Goal: Task Accomplishment & Management: Use online tool/utility

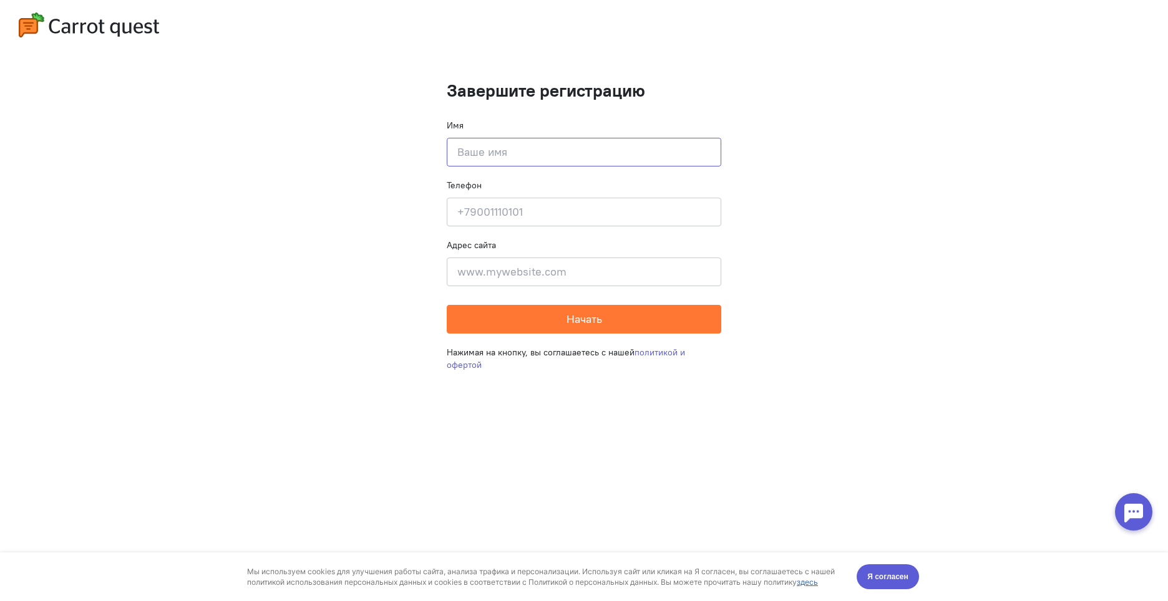
click at [529, 160] on input at bounding box center [584, 152] width 274 height 29
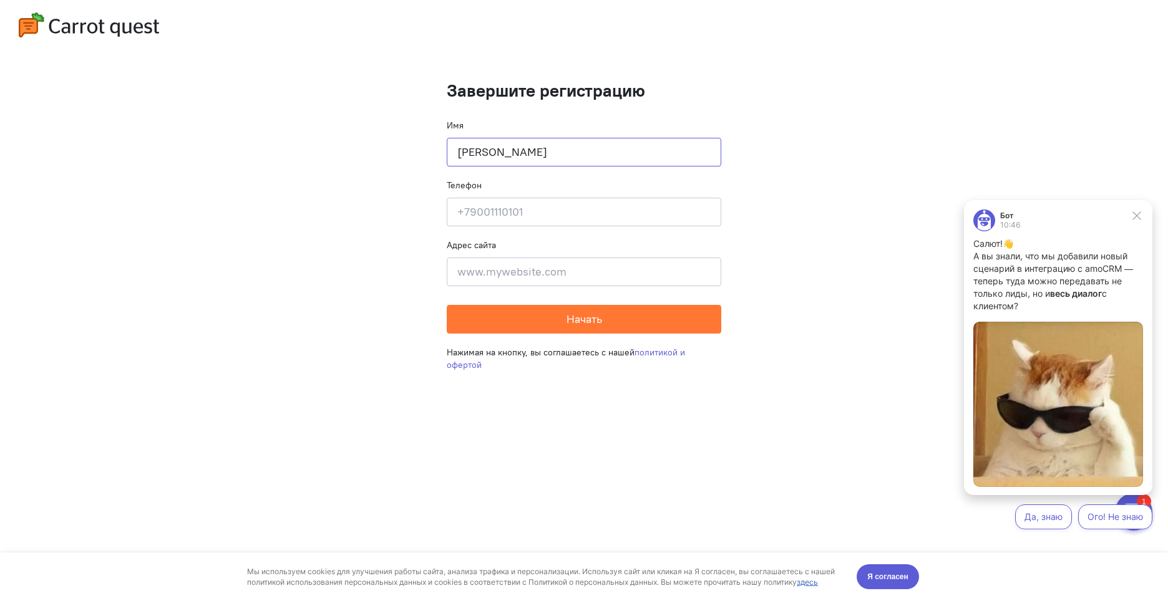
click at [471, 148] on input "[PERSON_NAME]" at bounding box center [584, 152] width 274 height 29
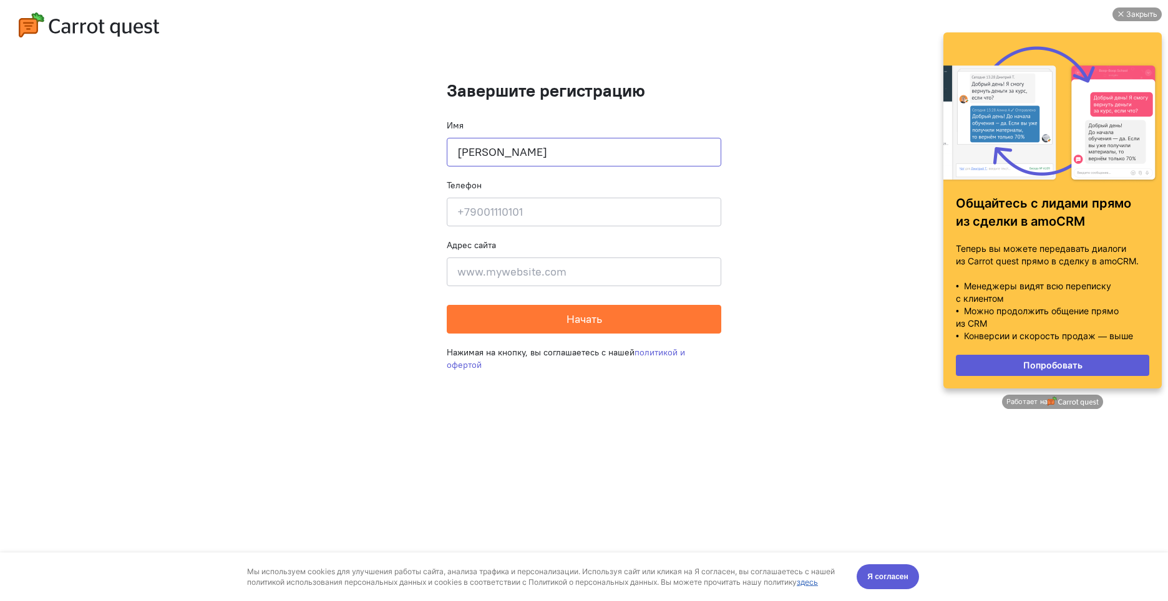
type input "[PERSON_NAME]"
click at [539, 207] on input at bounding box center [584, 212] width 274 height 29
type input "[PHONE_NUMBER]"
drag, startPoint x: 706, startPoint y: 272, endPoint x: 351, endPoint y: 289, distance: 354.7
click at [351, 289] on cq-completion-registration "Завершите регистрацию Имя [PERSON_NAME] Телефон [PHONE_NUMBER] Адрес сайта [STR…" at bounding box center [584, 300] width 1168 height 601
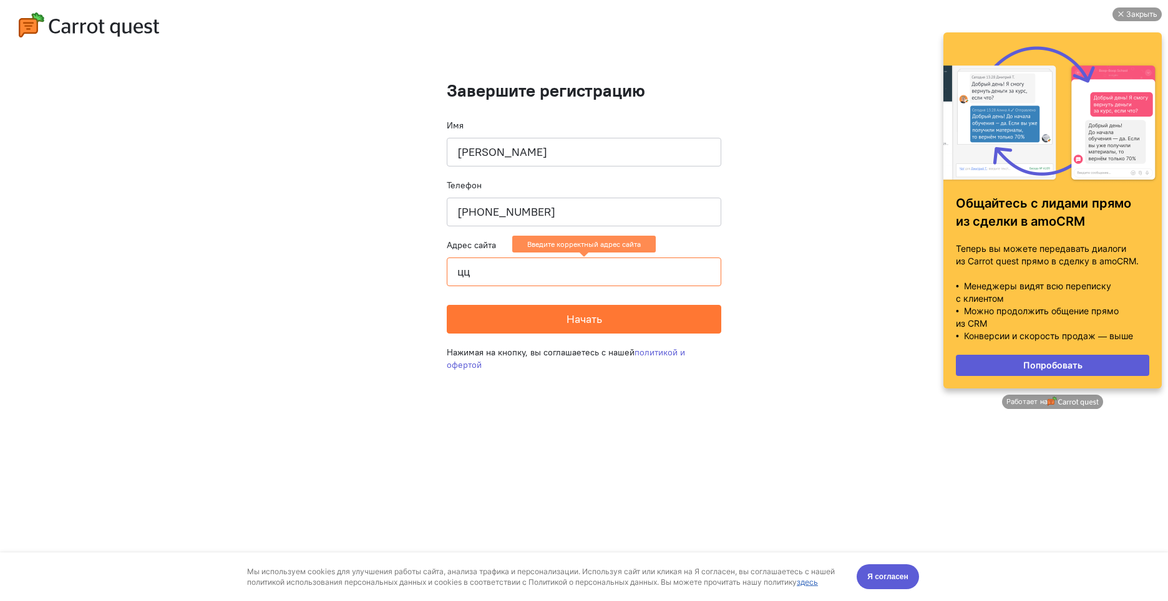
type input "ц"
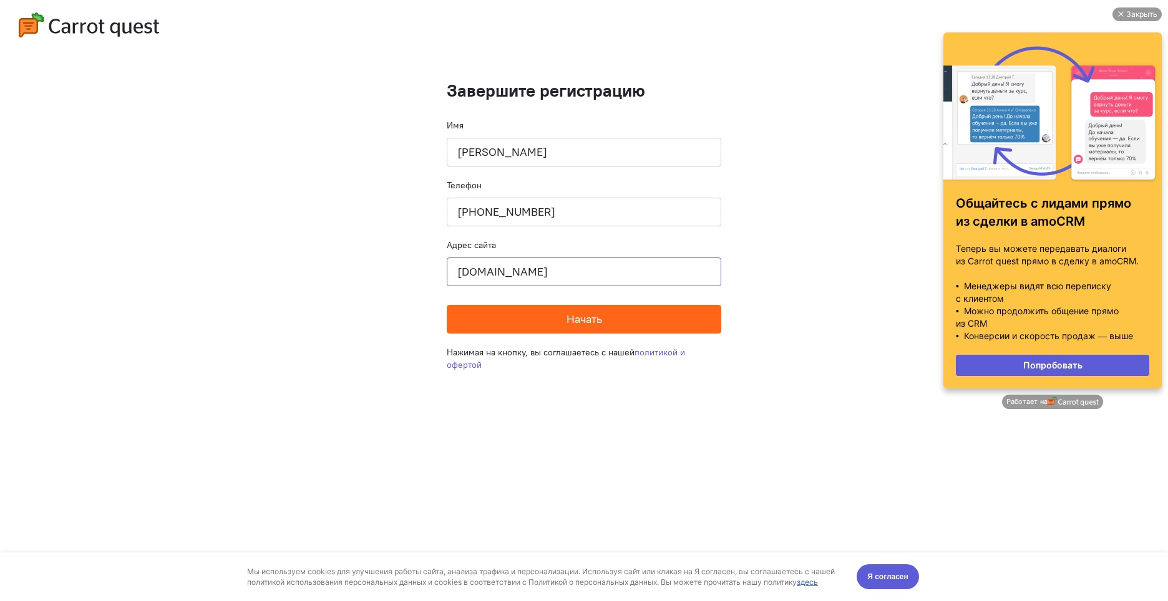
type input "[DOMAIN_NAME]"
click at [520, 318] on button "Начать" at bounding box center [584, 319] width 274 height 29
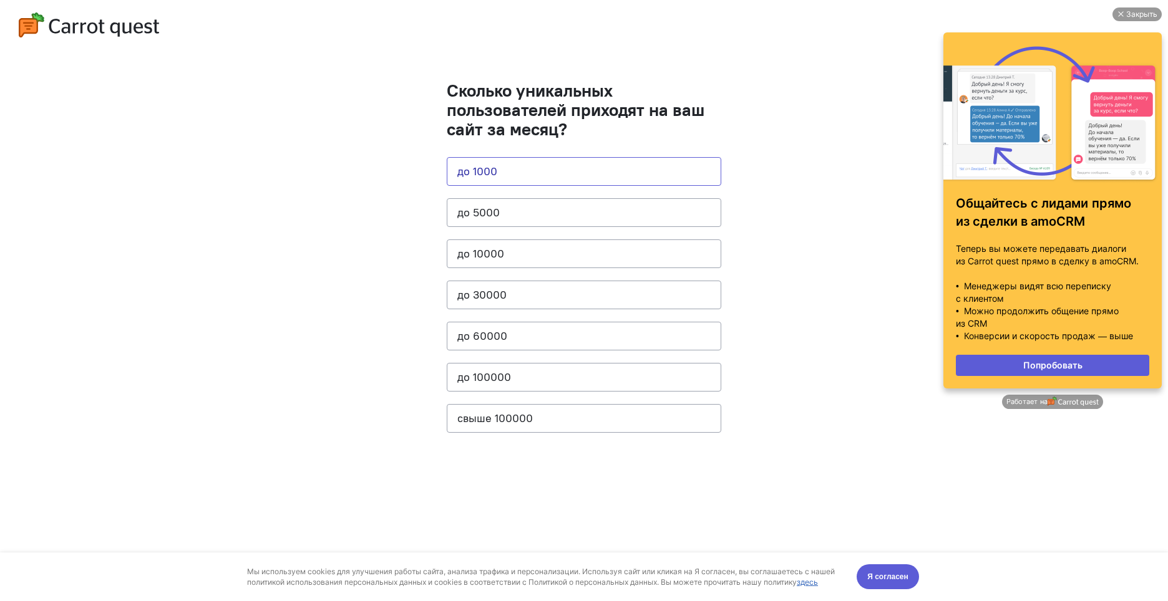
click at [531, 163] on button "до 1000" at bounding box center [584, 171] width 274 height 29
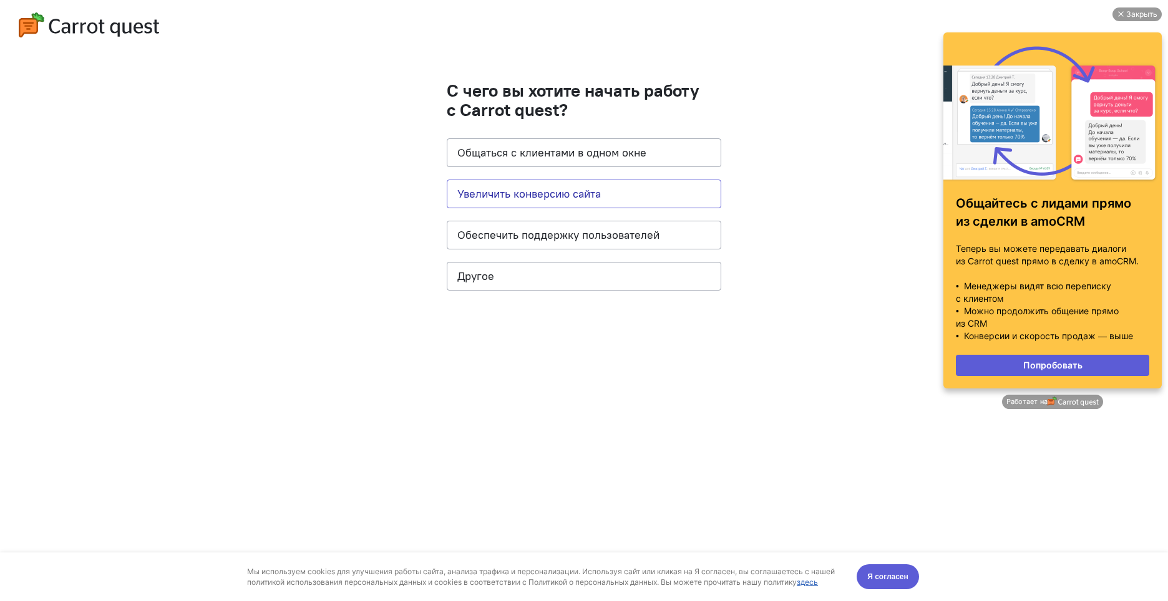
click at [493, 195] on button "Увеличить конверсию сайта" at bounding box center [584, 194] width 274 height 29
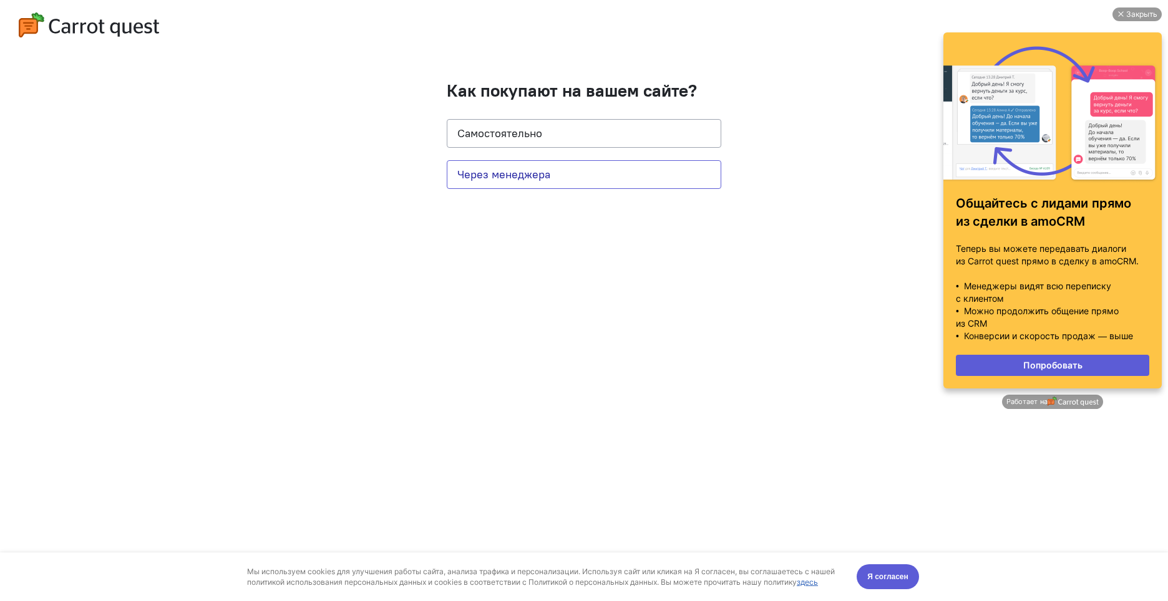
click at [494, 179] on button "Через менеджера" at bounding box center [584, 174] width 274 height 29
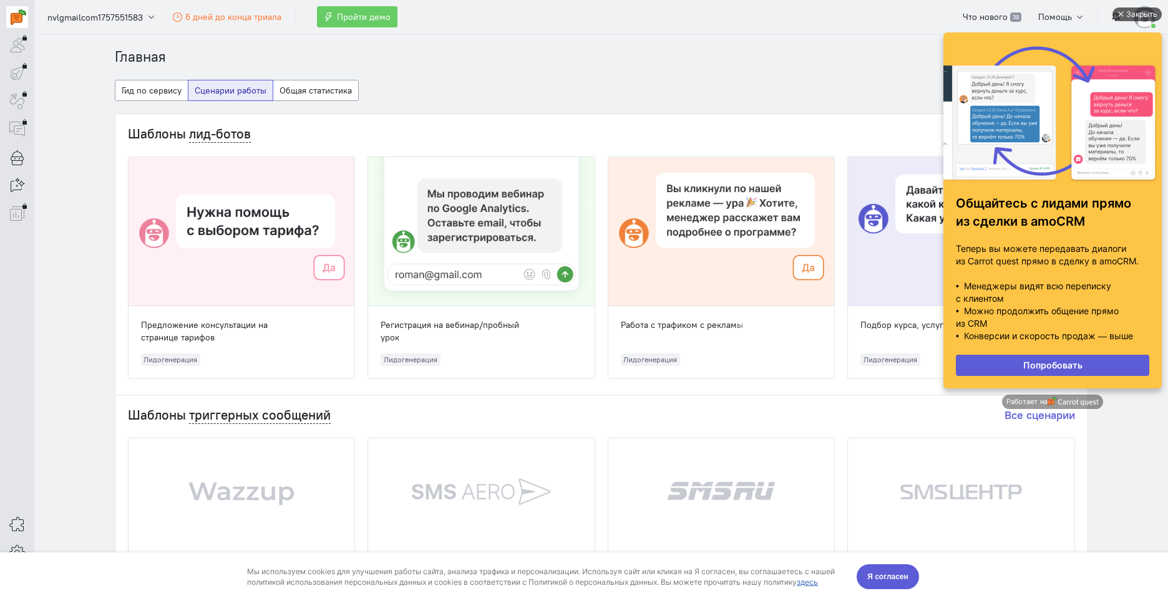
click at [1125, 14] on div "Закрыть" at bounding box center [1136, 14] width 49 height 14
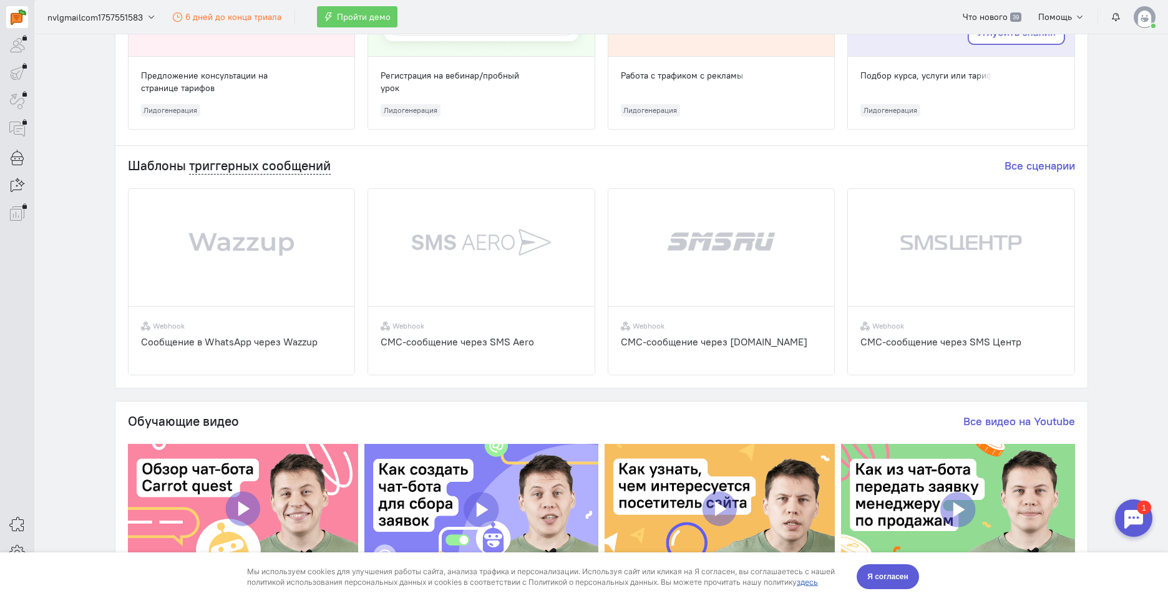
scroll to position [437, 0]
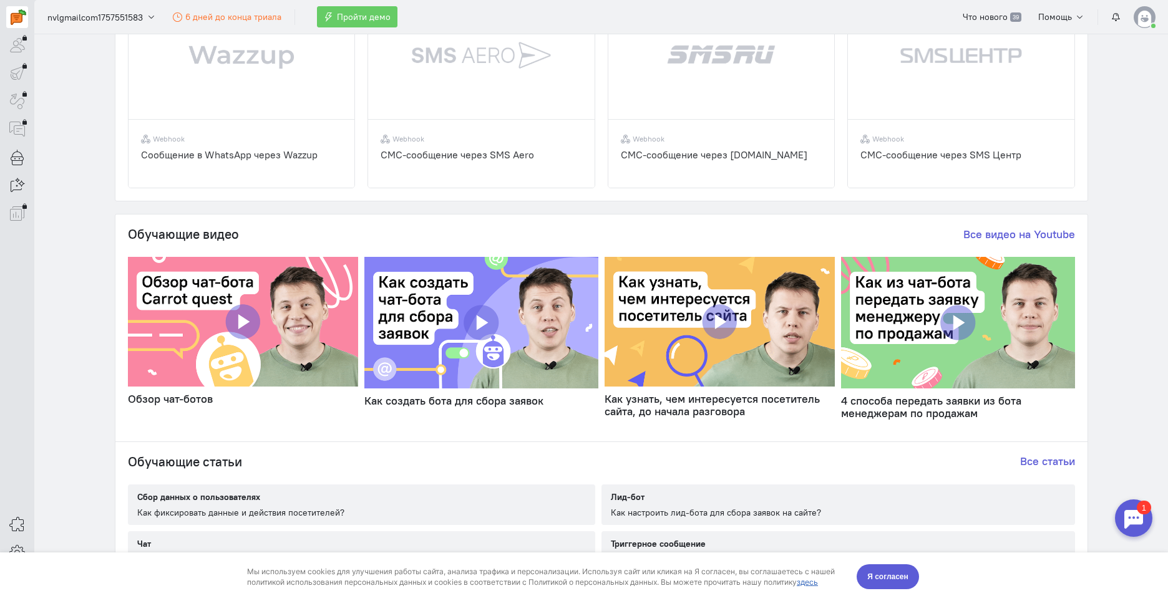
click at [244, 319] on img at bounding box center [243, 322] width 231 height 130
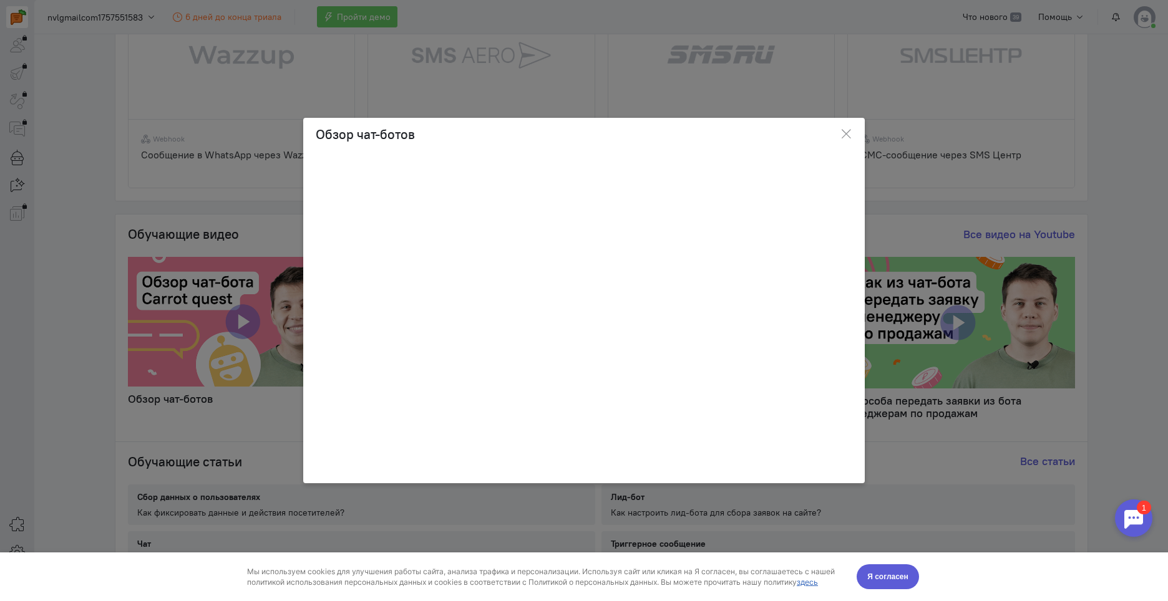
click at [1123, 100] on ngb-modal-window "Обзор чат-ботов" at bounding box center [584, 300] width 1168 height 601
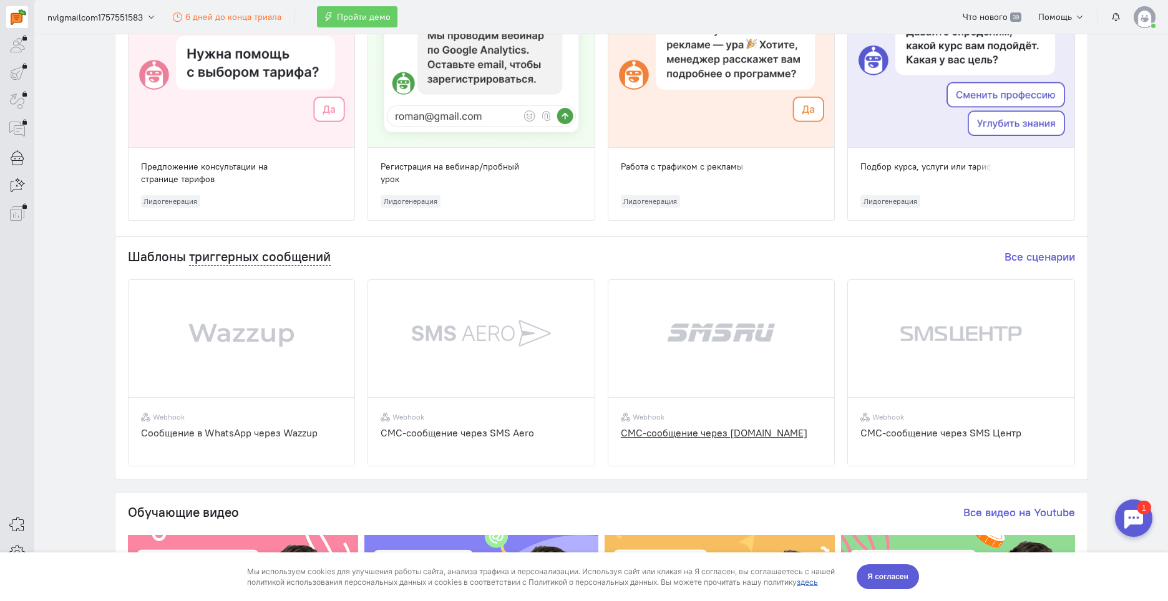
scroll to position [0, 0]
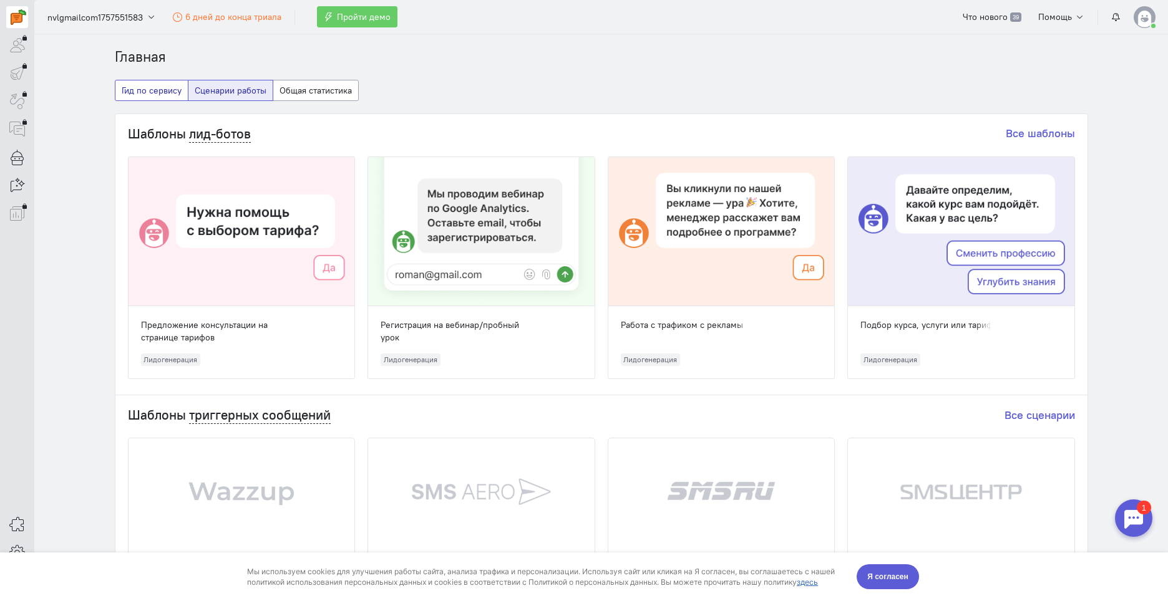
click at [159, 89] on button "Гид по сервису" at bounding box center [152, 90] width 74 height 21
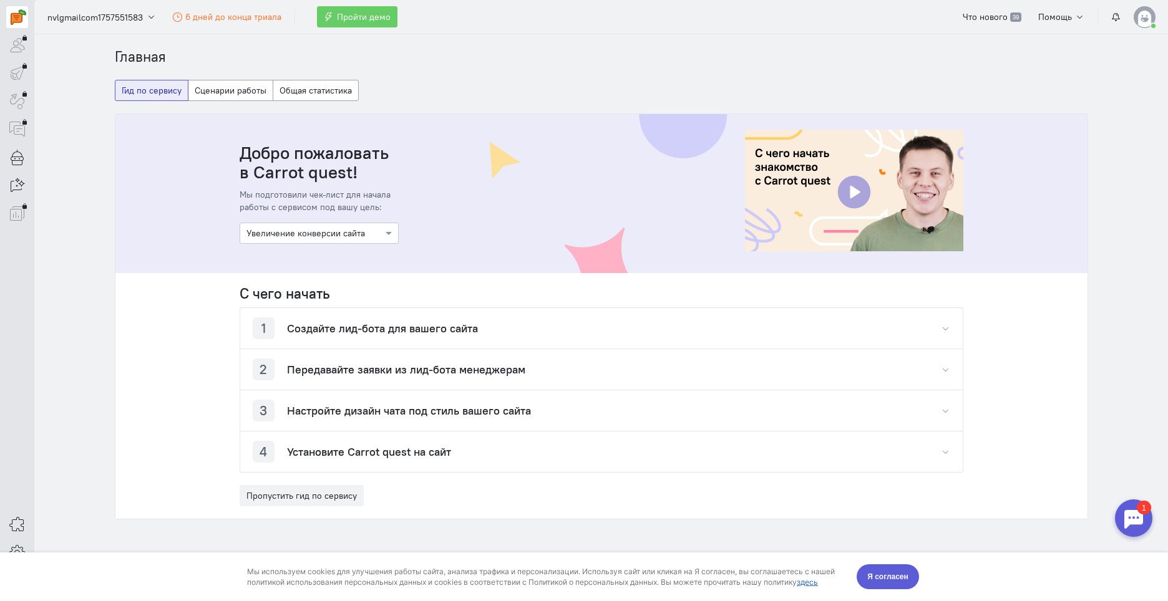
click at [951, 328] on div "1 Создайте лид-бота для вашего сайта" at bounding box center [601, 328] width 722 height 41
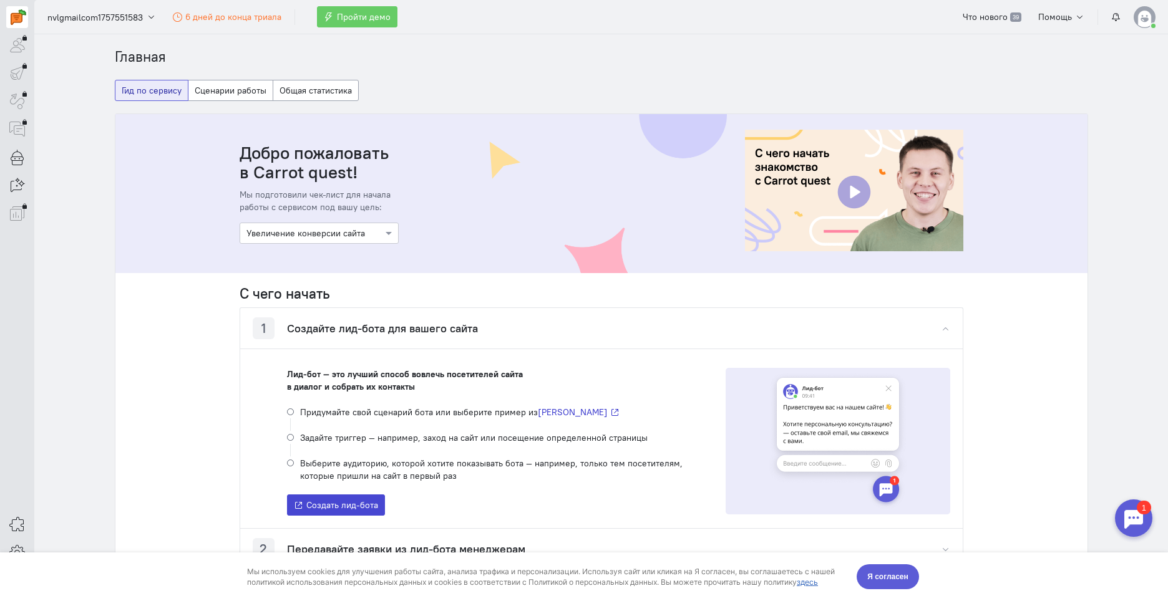
click at [346, 501] on span "Создать лид-бота" at bounding box center [342, 505] width 72 height 11
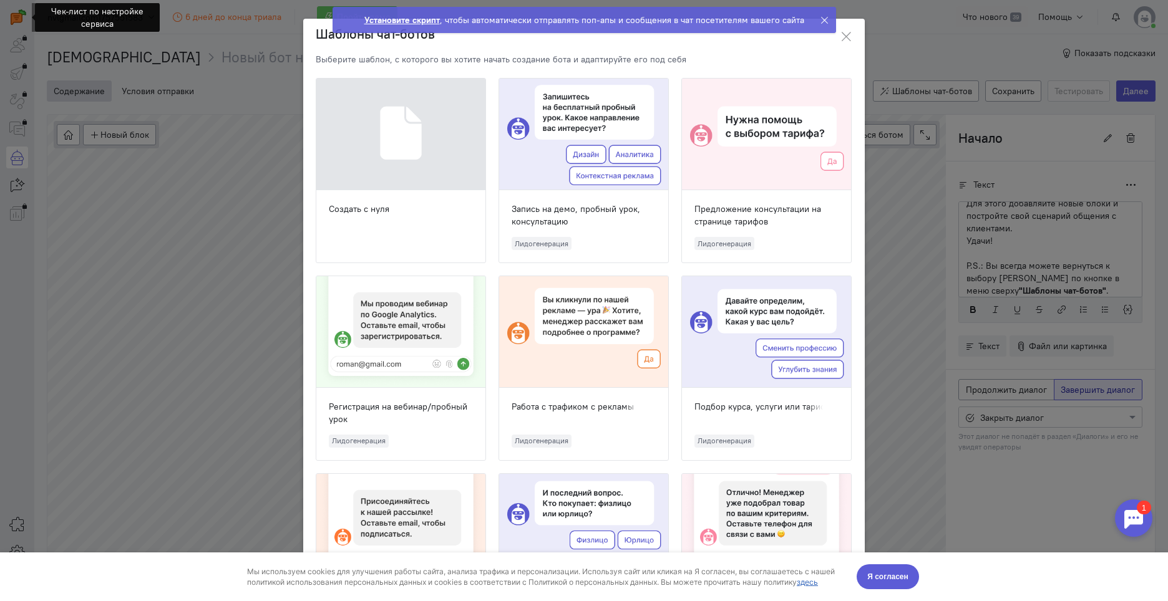
click at [405, 121] on div at bounding box center [400, 135] width 169 height 112
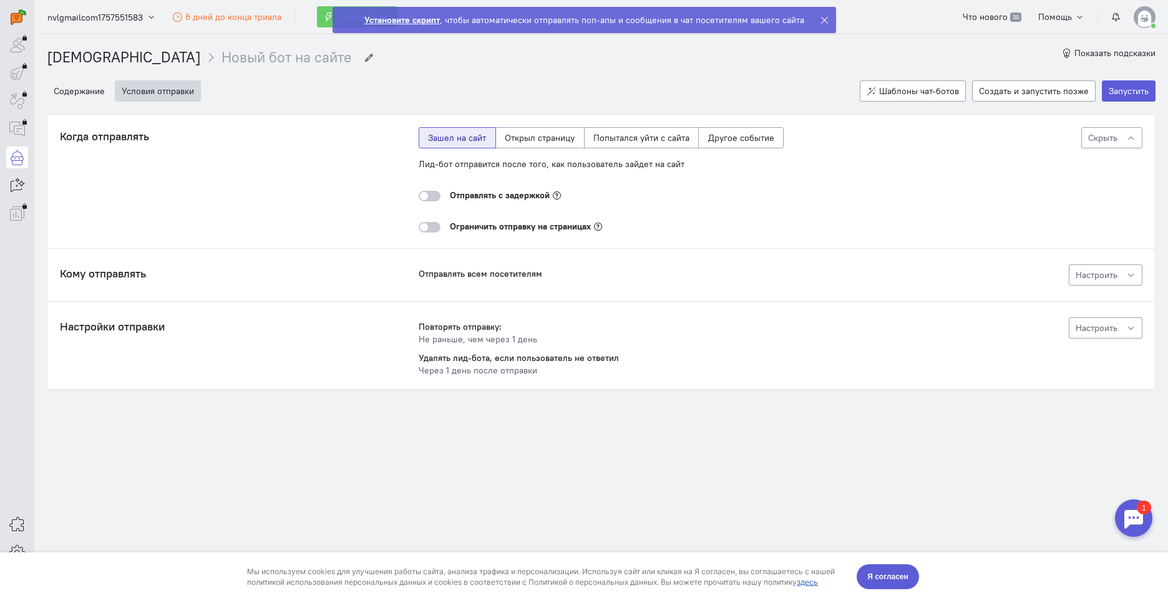
click at [429, 193] on div at bounding box center [430, 196] width 22 height 11
click at [0, 0] on input "checkbox" at bounding box center [0, 0] width 0 height 0
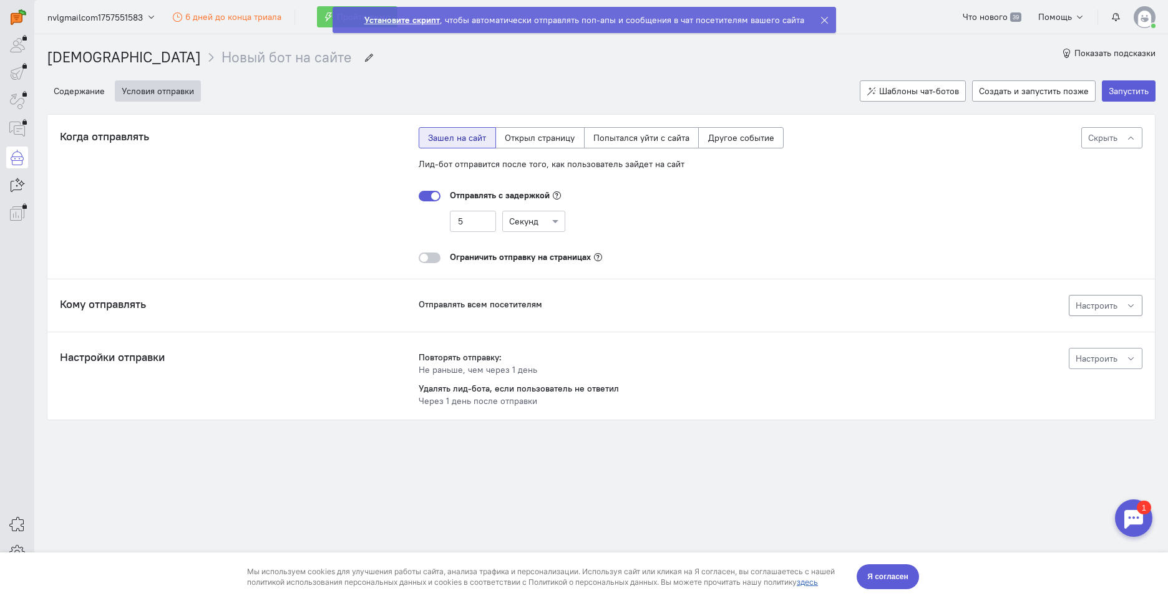
click at [1125, 306] on div "Настроить" at bounding box center [1105, 305] width 60 height 12
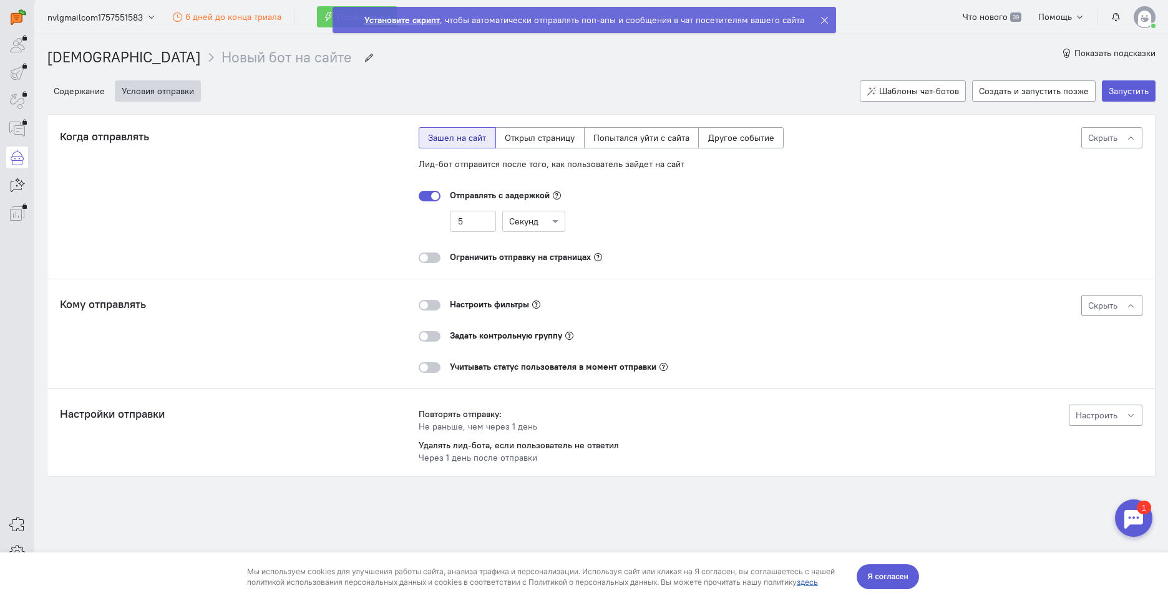
click at [432, 303] on div at bounding box center [430, 305] width 22 height 11
click at [0, 0] on input "checkbox" at bounding box center [0, 0] width 0 height 0
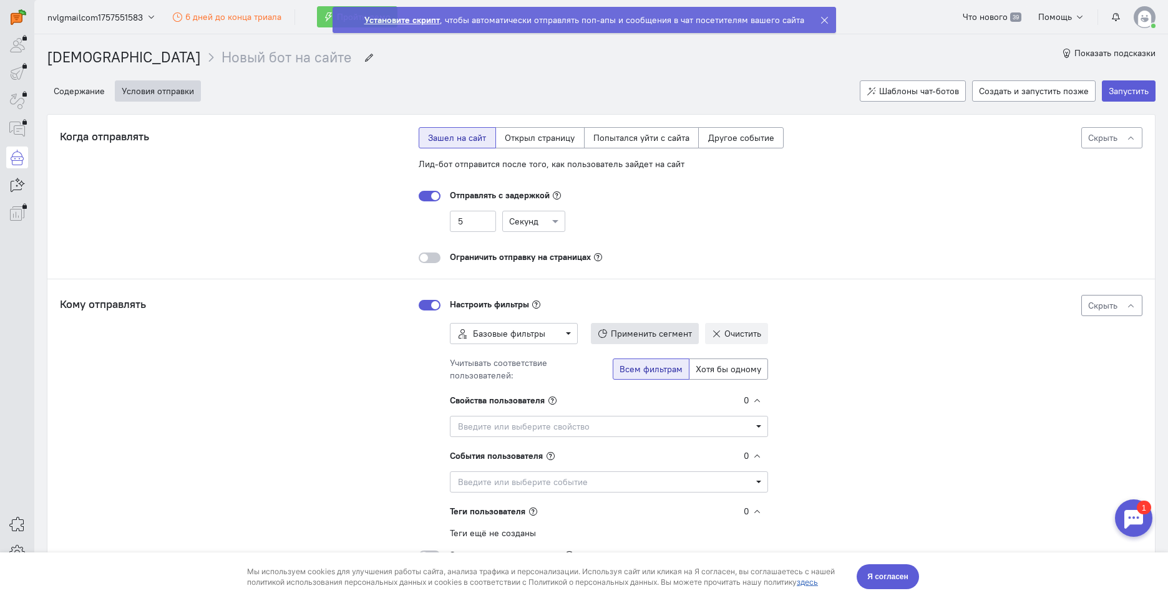
click at [654, 329] on span "Применить сегмент" at bounding box center [651, 333] width 81 height 11
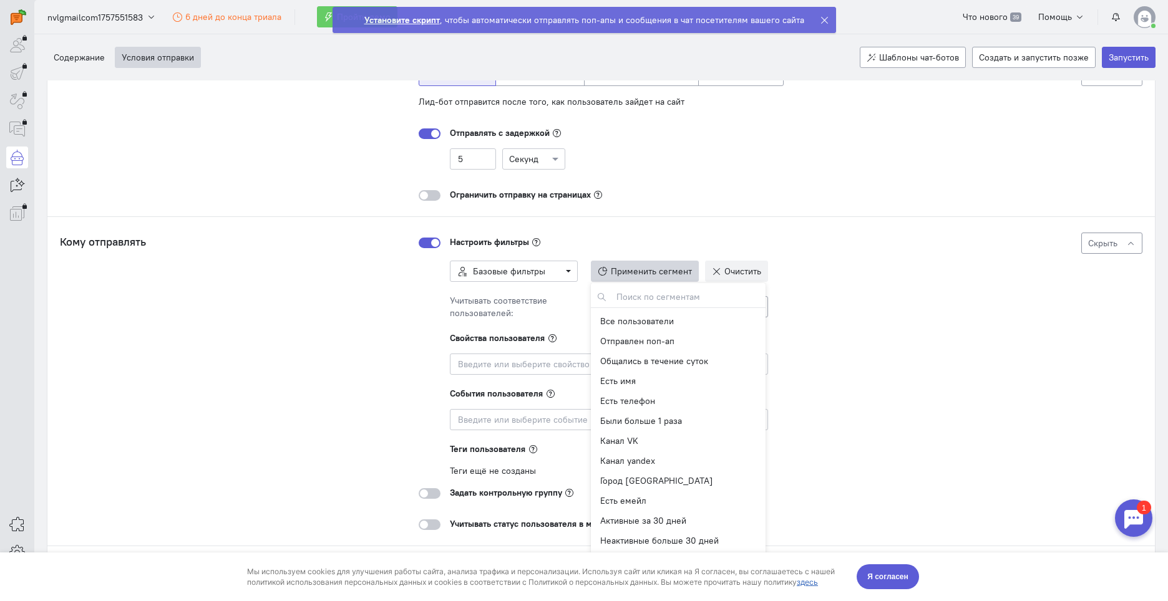
scroll to position [125, 0]
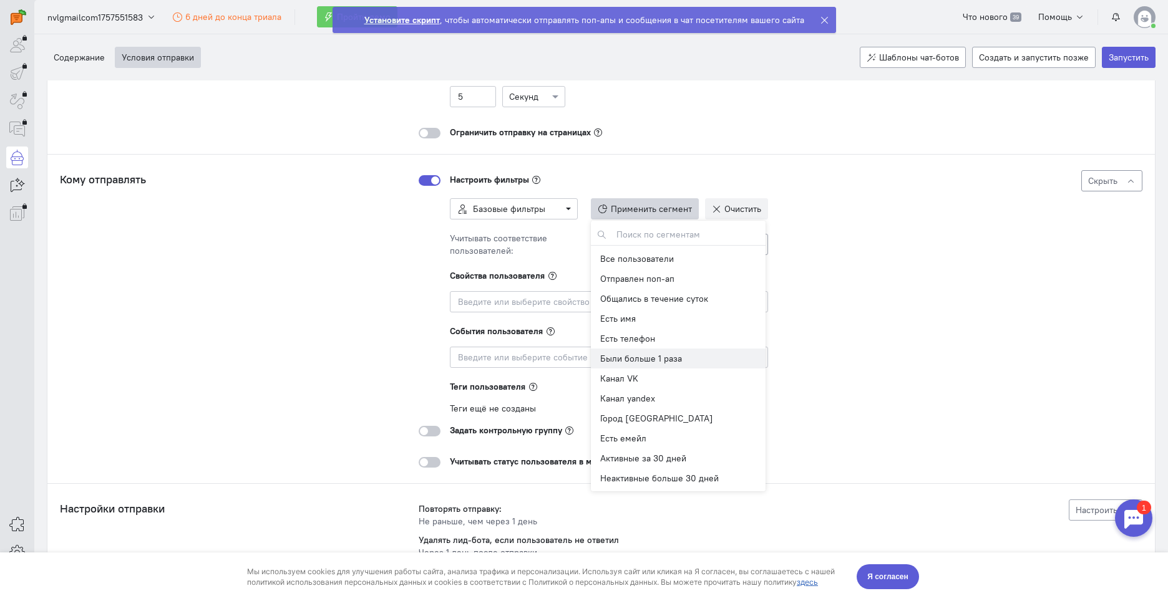
click at [670, 352] on button "Были больше 1 раза" at bounding box center [678, 359] width 175 height 20
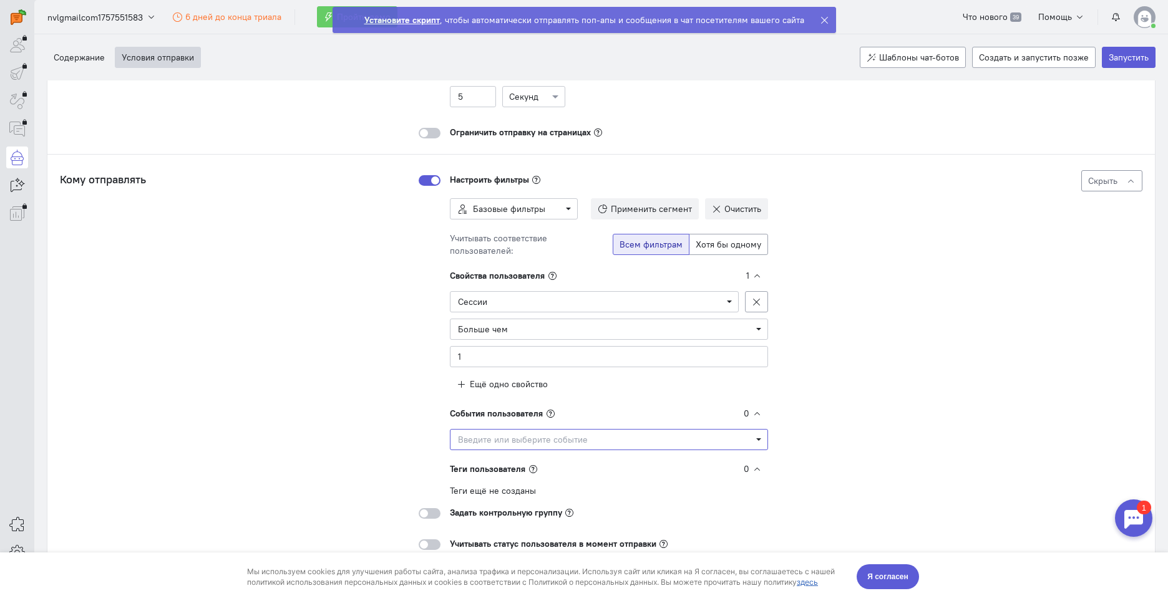
click at [751, 440] on span "Введите или выберите событие" at bounding box center [609, 440] width 302 height 12
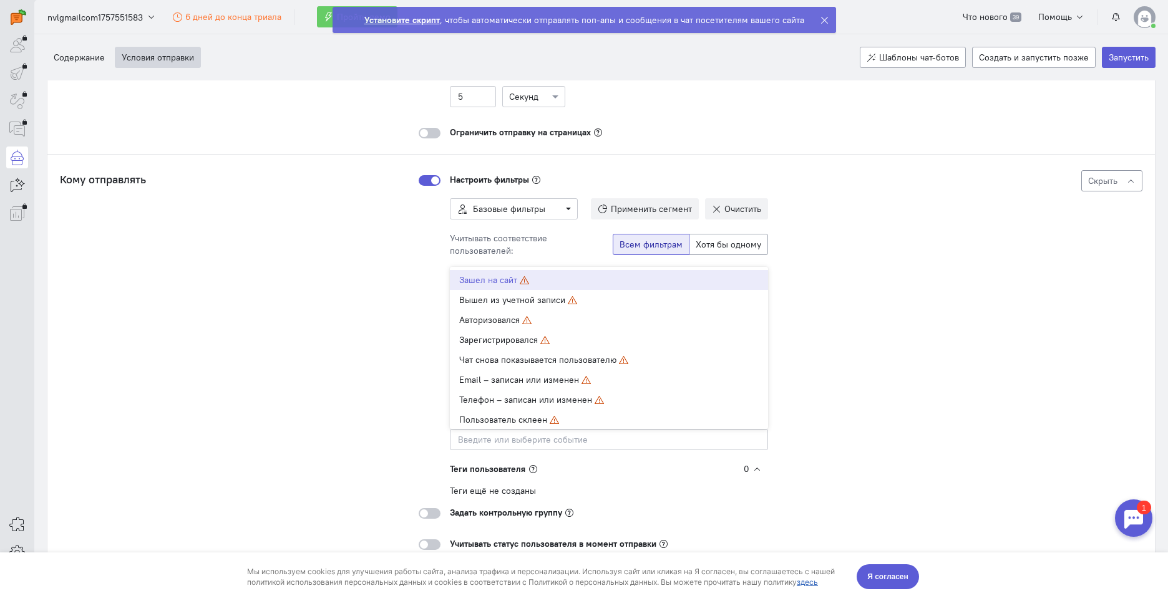
click at [900, 399] on div "Кому отправлять Лид-бот покажется тем, кто подходит под все фильтры: Свойства: …" at bounding box center [601, 360] width 1082 height 380
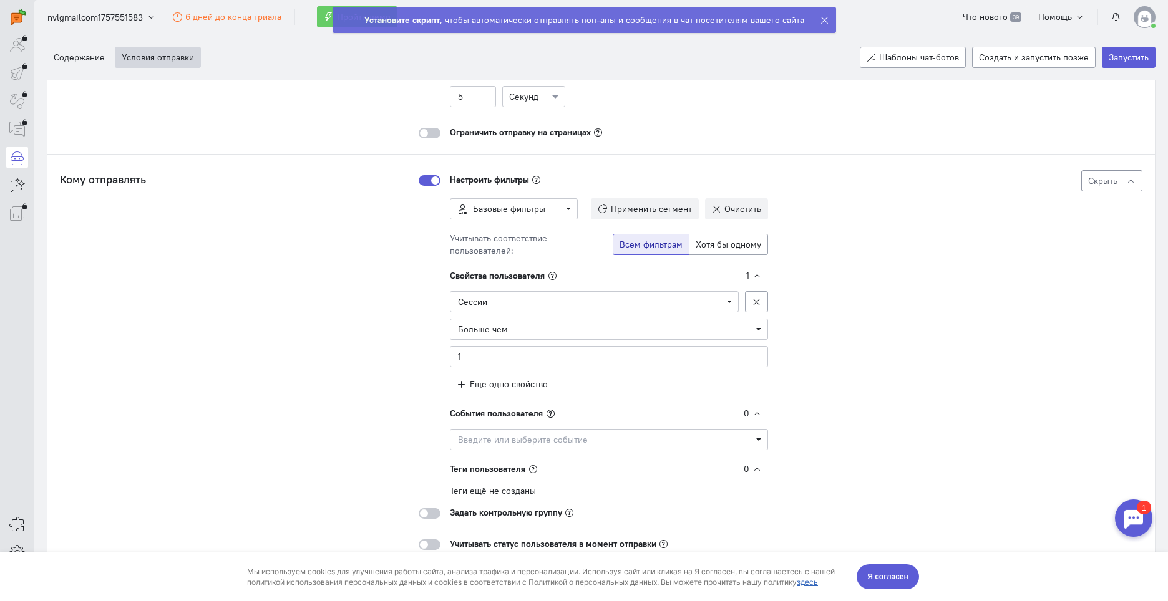
scroll to position [234, 0]
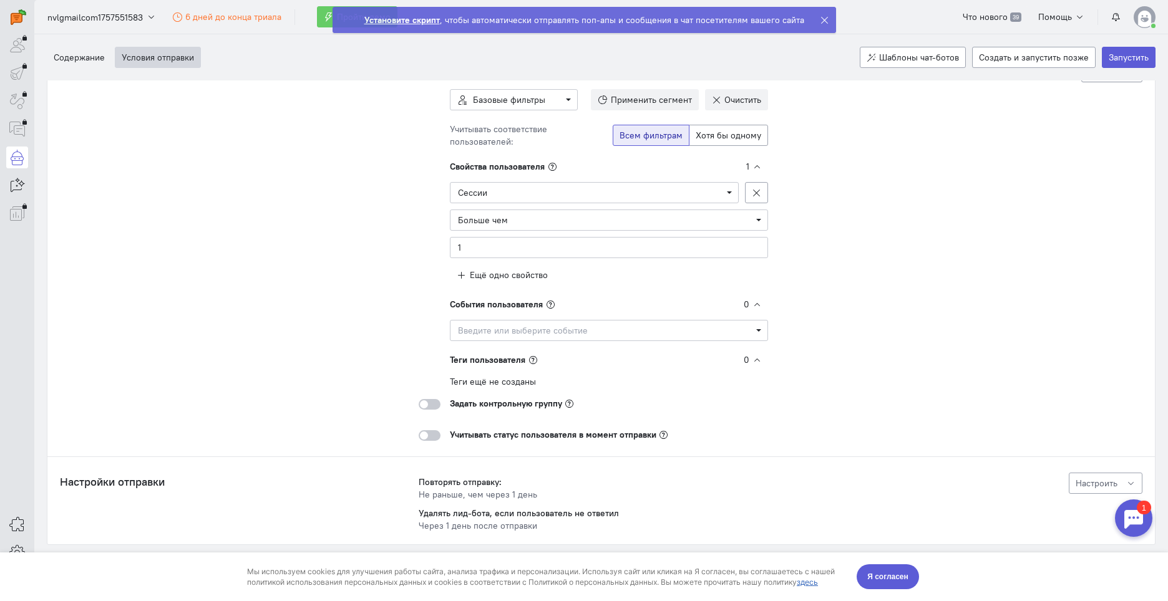
click at [428, 402] on div at bounding box center [430, 404] width 22 height 11
click at [0, 0] on input "checkbox" at bounding box center [0, 0] width 0 height 0
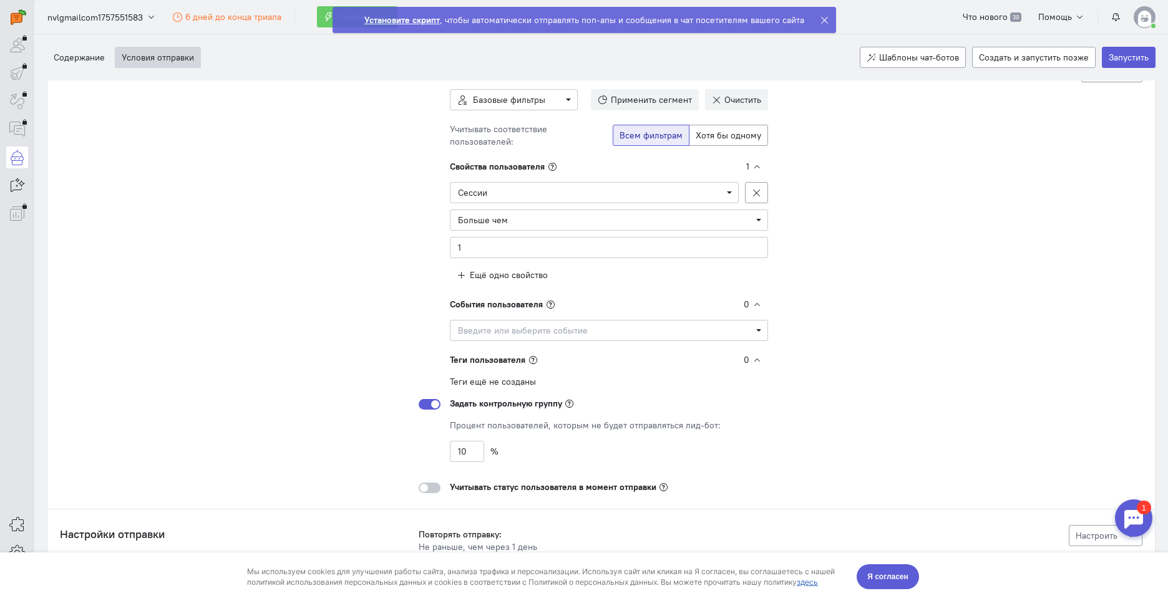
click at [433, 489] on div at bounding box center [430, 488] width 22 height 11
click at [0, 0] on input "checkbox" at bounding box center [0, 0] width 0 height 0
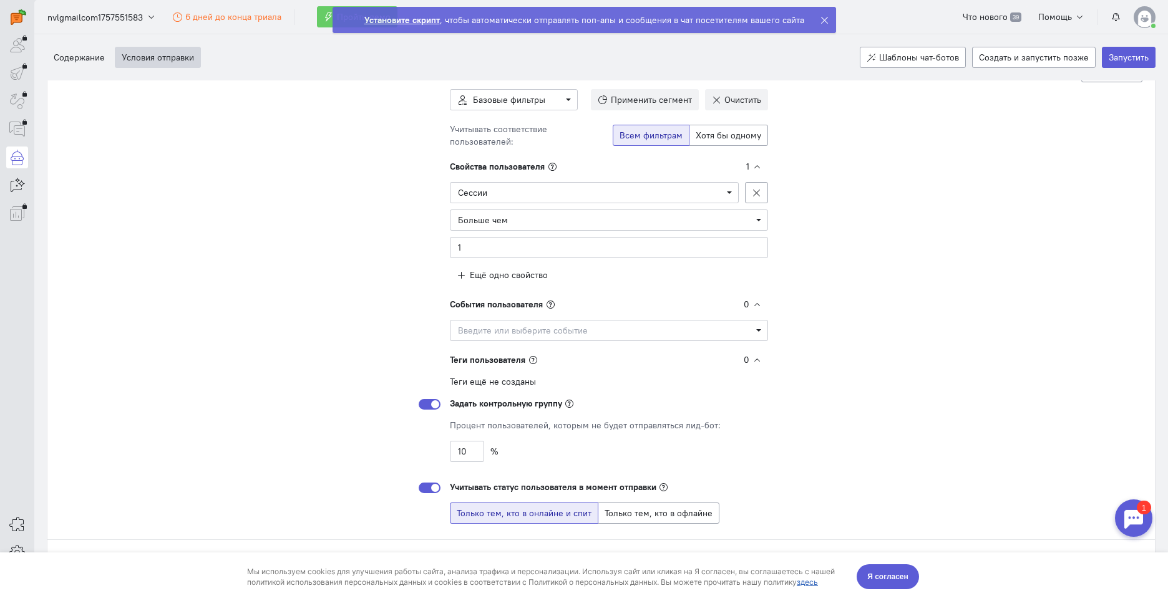
click at [419, 407] on div at bounding box center [430, 404] width 22 height 11
click at [0, 0] on input "checkbox" at bounding box center [0, 0] width 0 height 0
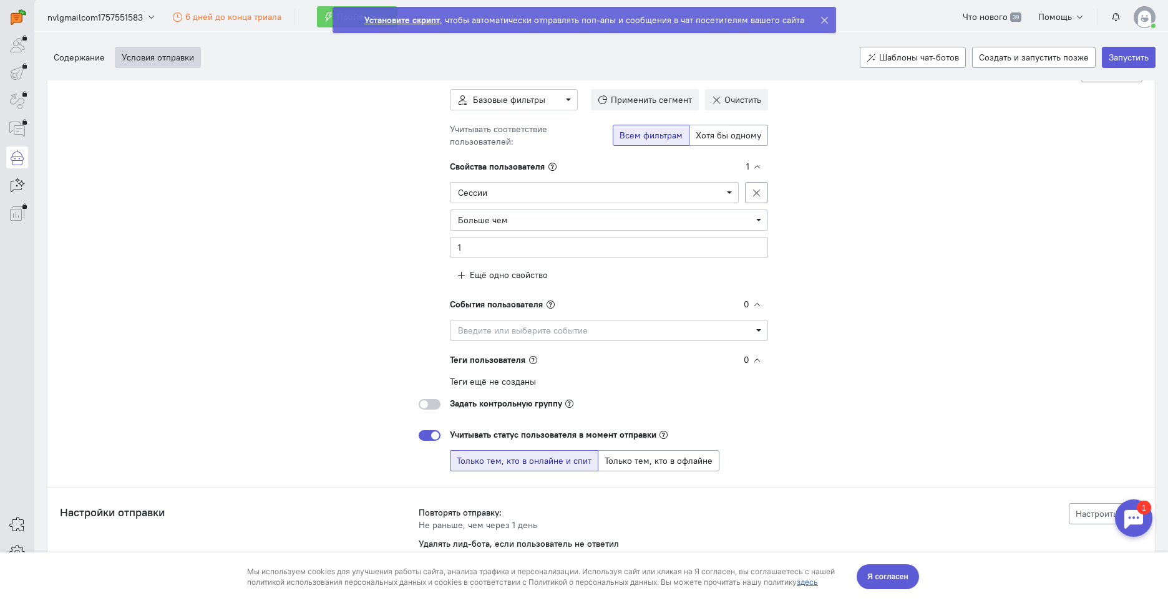
scroll to position [264, 0]
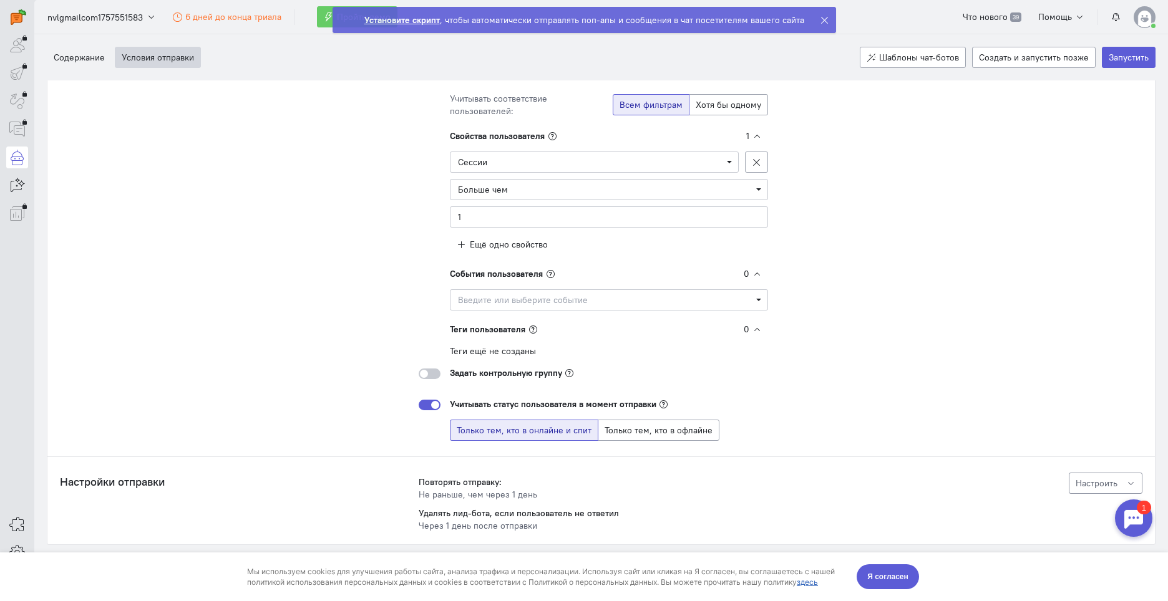
click at [1119, 478] on div "Настроить" at bounding box center [1105, 483] width 60 height 12
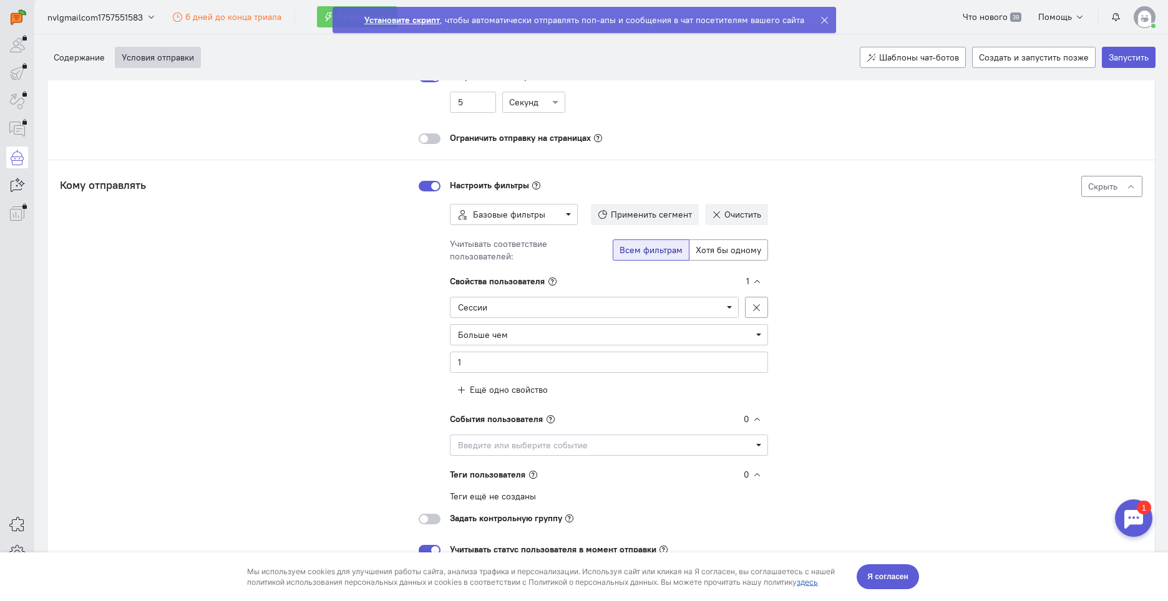
scroll to position [0, 0]
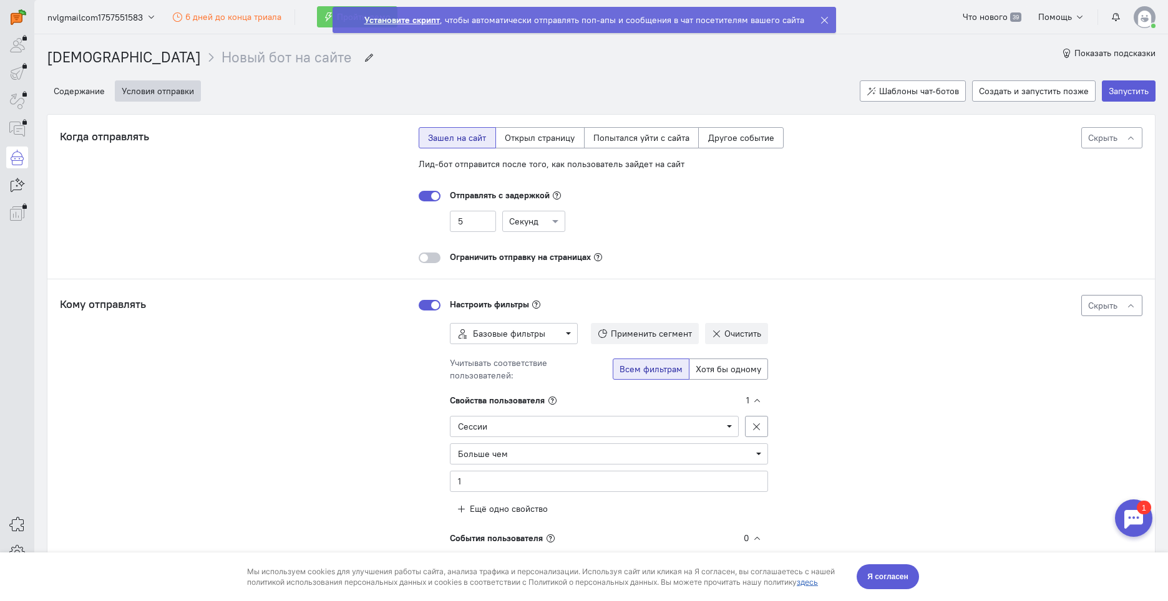
click at [158, 87] on button "Условия отправки" at bounding box center [158, 90] width 86 height 21
